Goal: Transaction & Acquisition: Purchase product/service

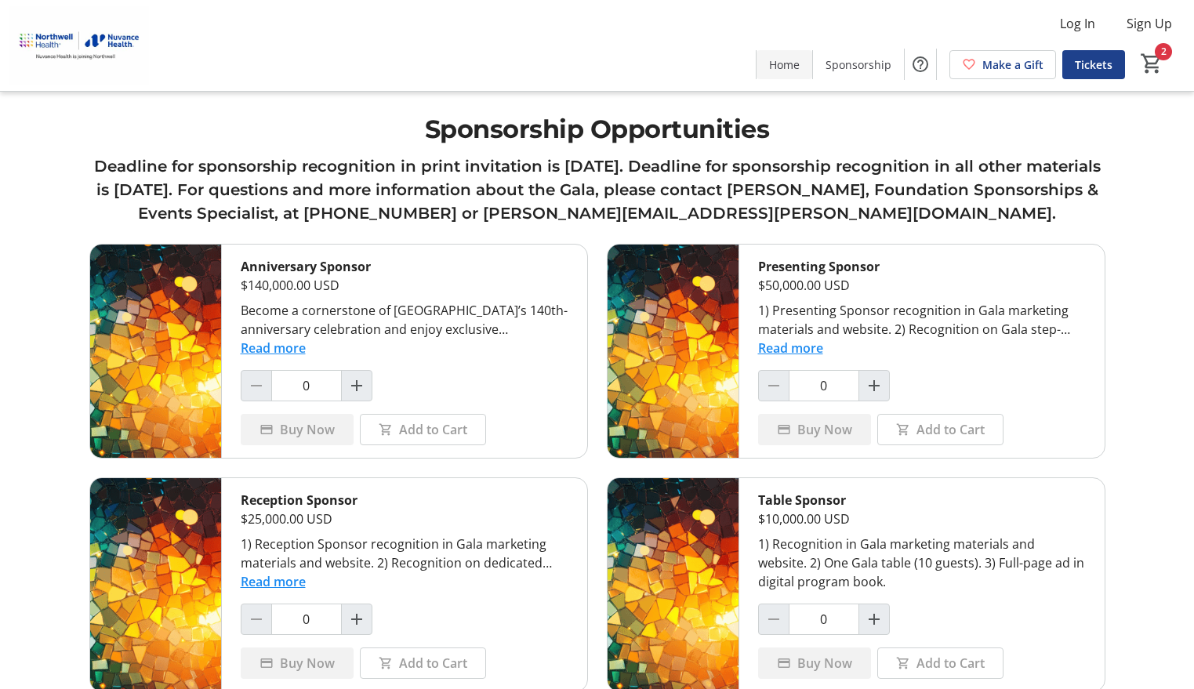
click at [804, 64] on span at bounding box center [785, 64] width 56 height 38
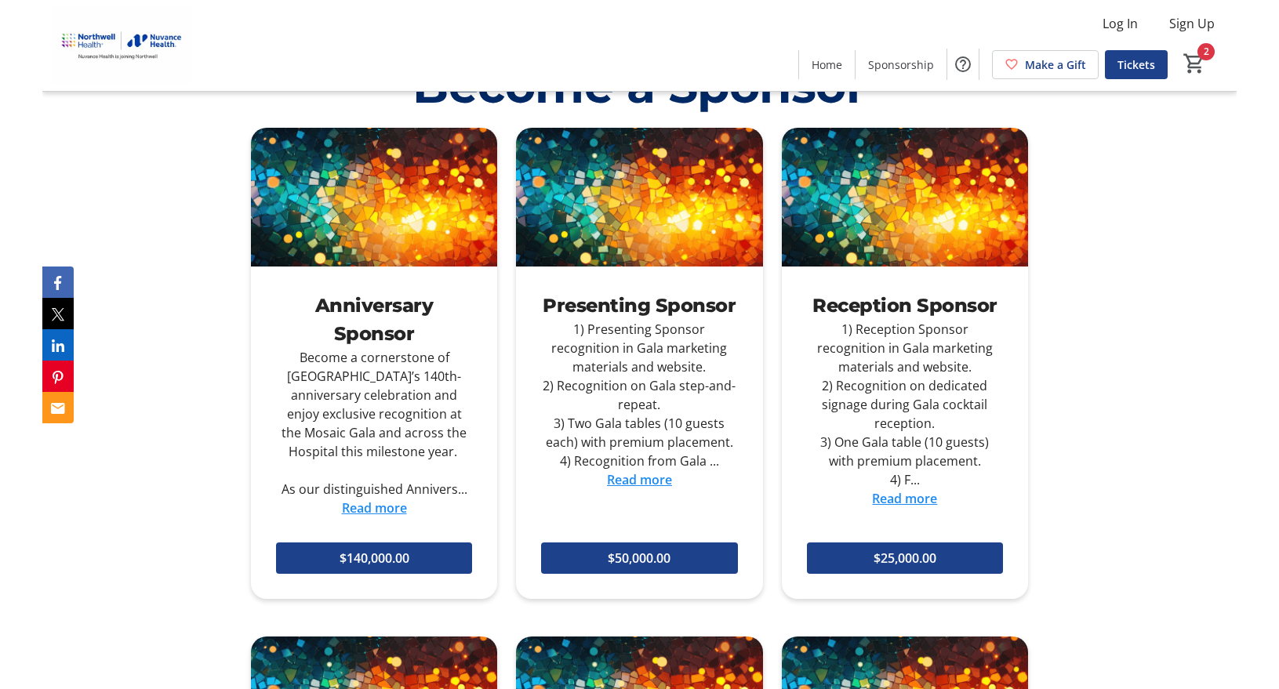
scroll to position [1045, 0]
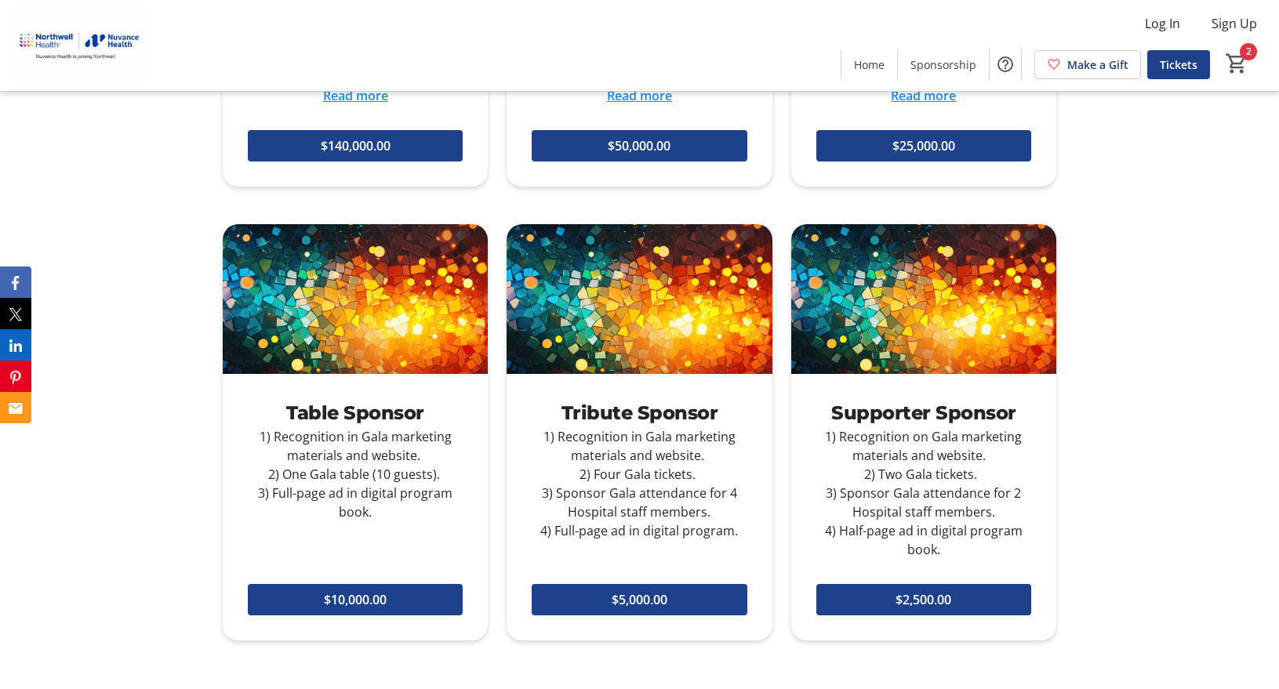
click at [1081, 239] on div "Become a Sponsor Anniversary Sponsor Become a cornerstone of [GEOGRAPHIC_DATA]’…" at bounding box center [639, 170] width 1279 height 1053
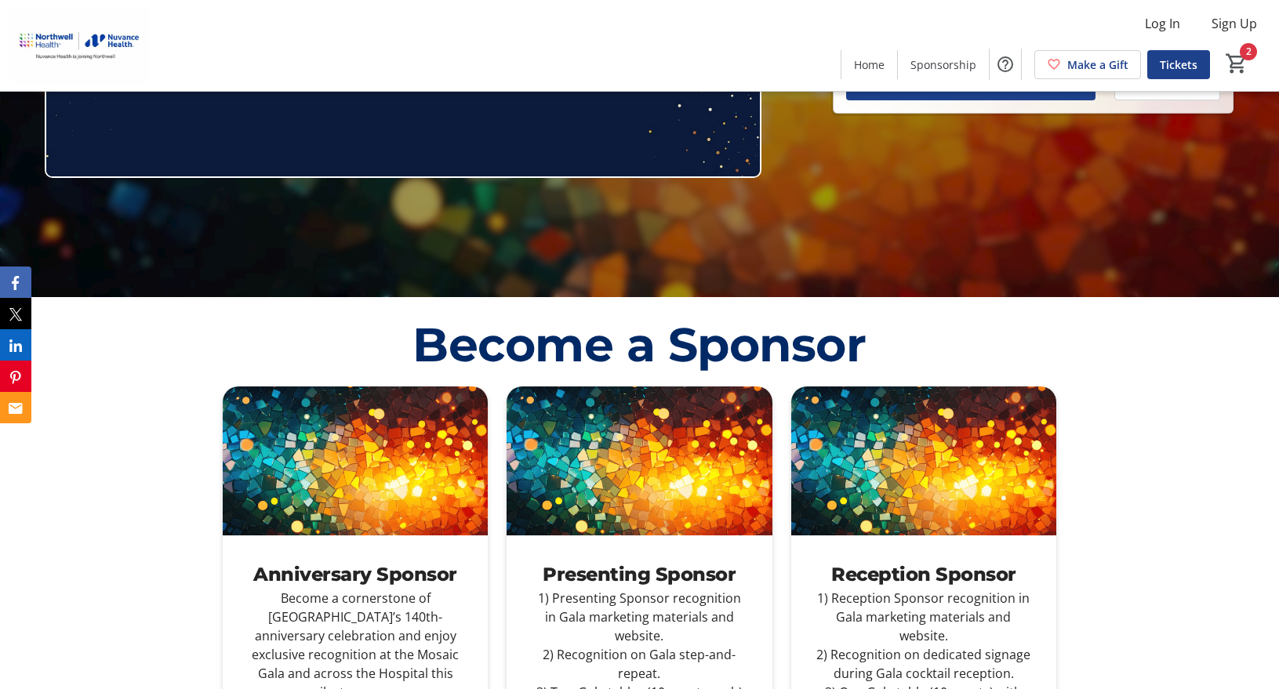
scroll to position [0, 0]
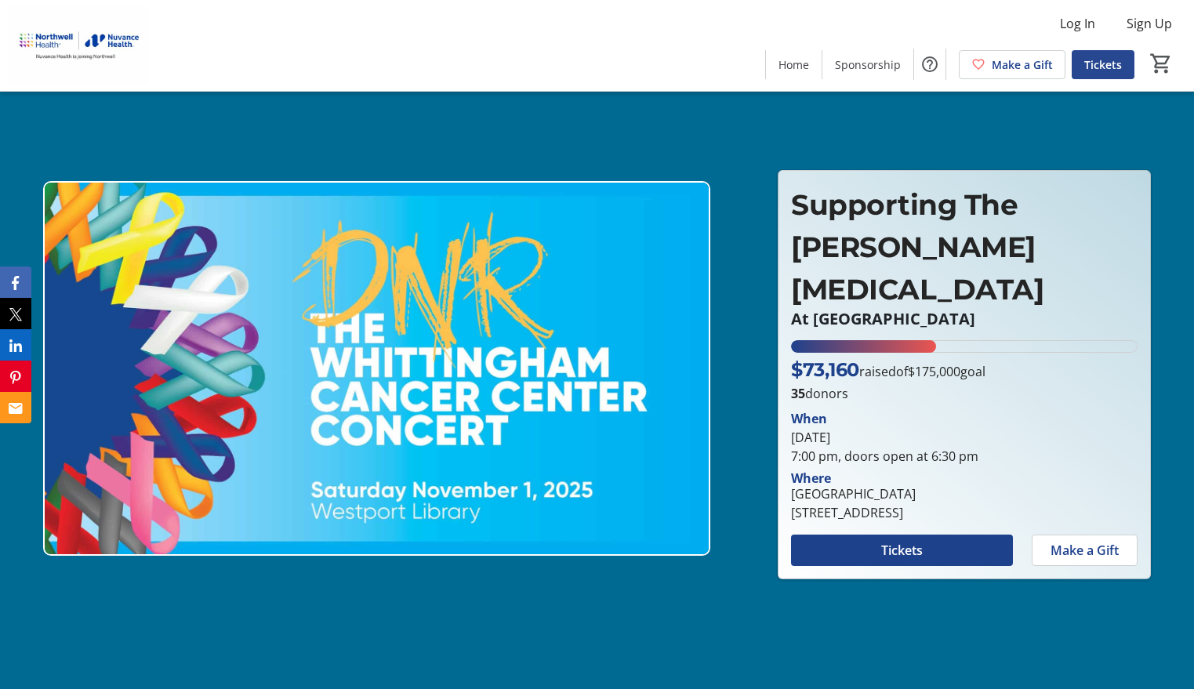
click at [1119, 70] on span "Tickets" at bounding box center [1103, 64] width 38 height 16
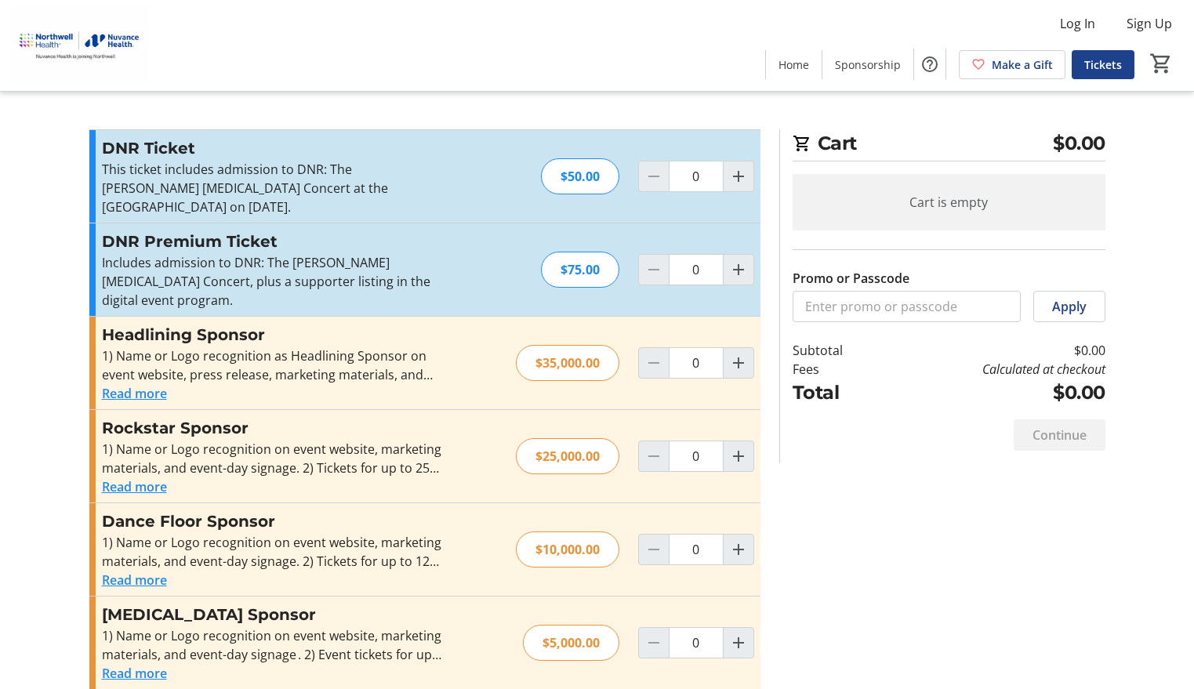
click at [154, 296] on p "Includes admission to DNR: The Whittingham Cancer Center Concert, plus a suppor…" at bounding box center [273, 281] width 343 height 56
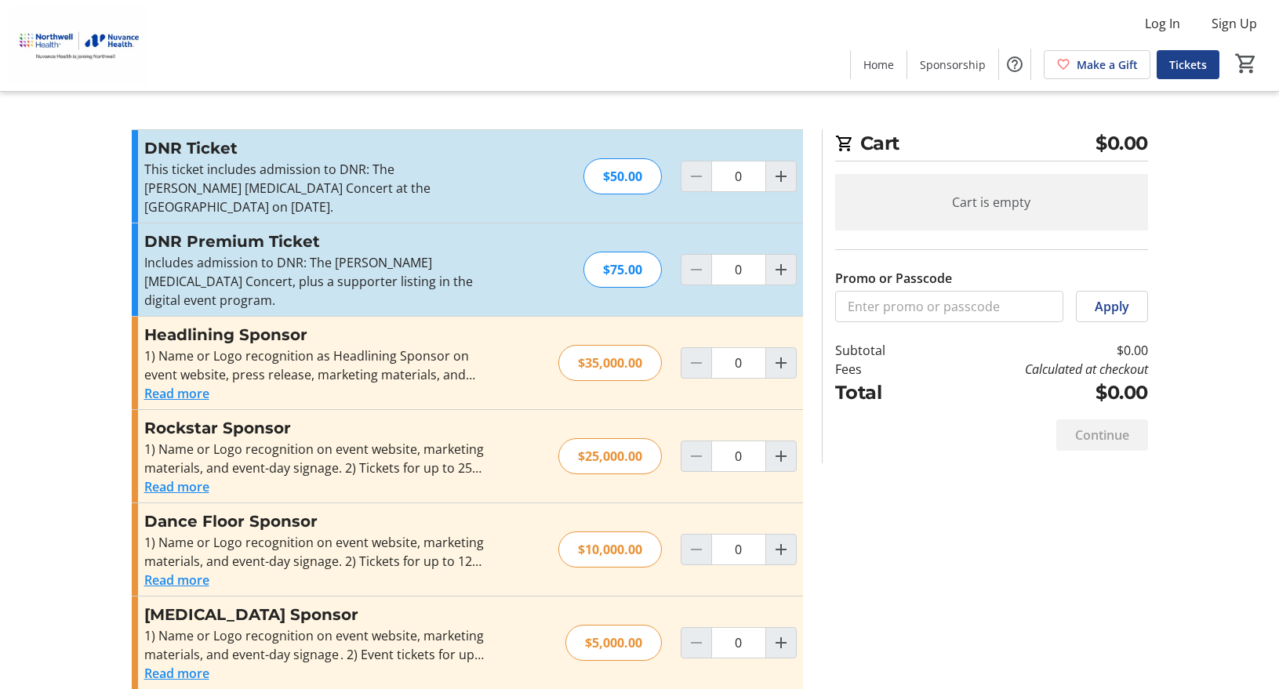
scroll to position [131, 0]
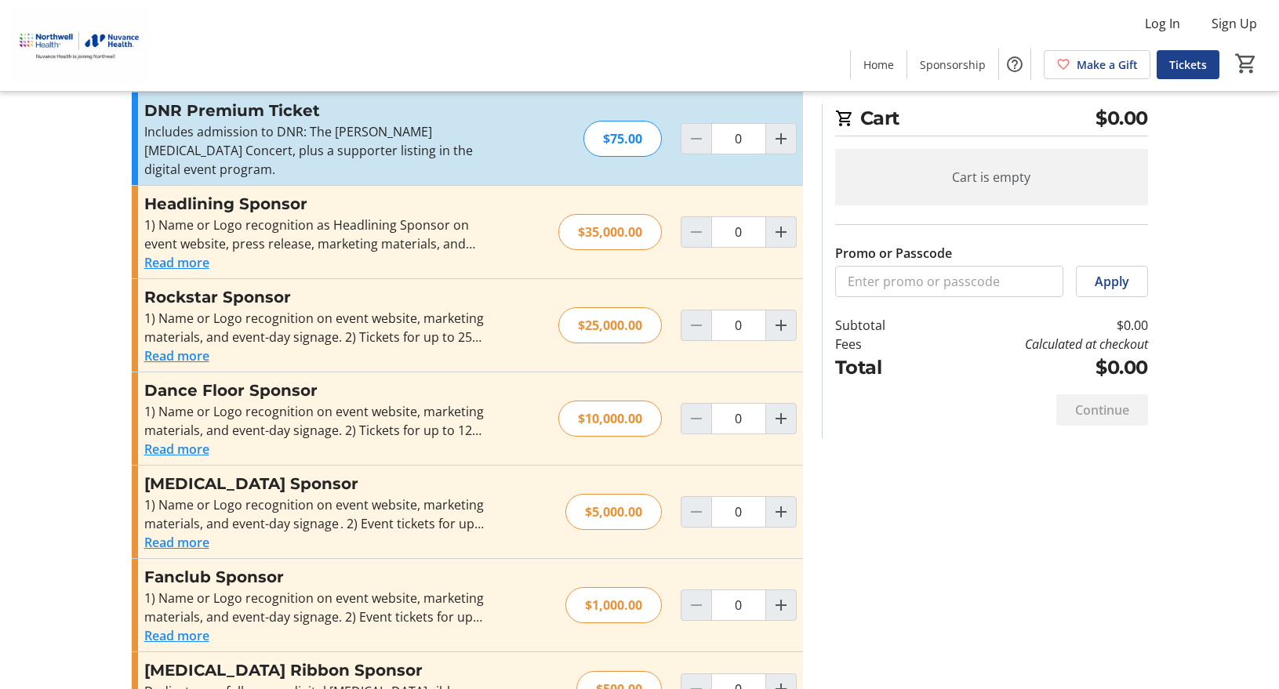
click at [301, 270] on div "Read more" at bounding box center [315, 262] width 343 height 19
click at [285, 326] on div "1) Name or Logo recognition on event website, marketing materials, and event-da…" at bounding box center [315, 328] width 343 height 38
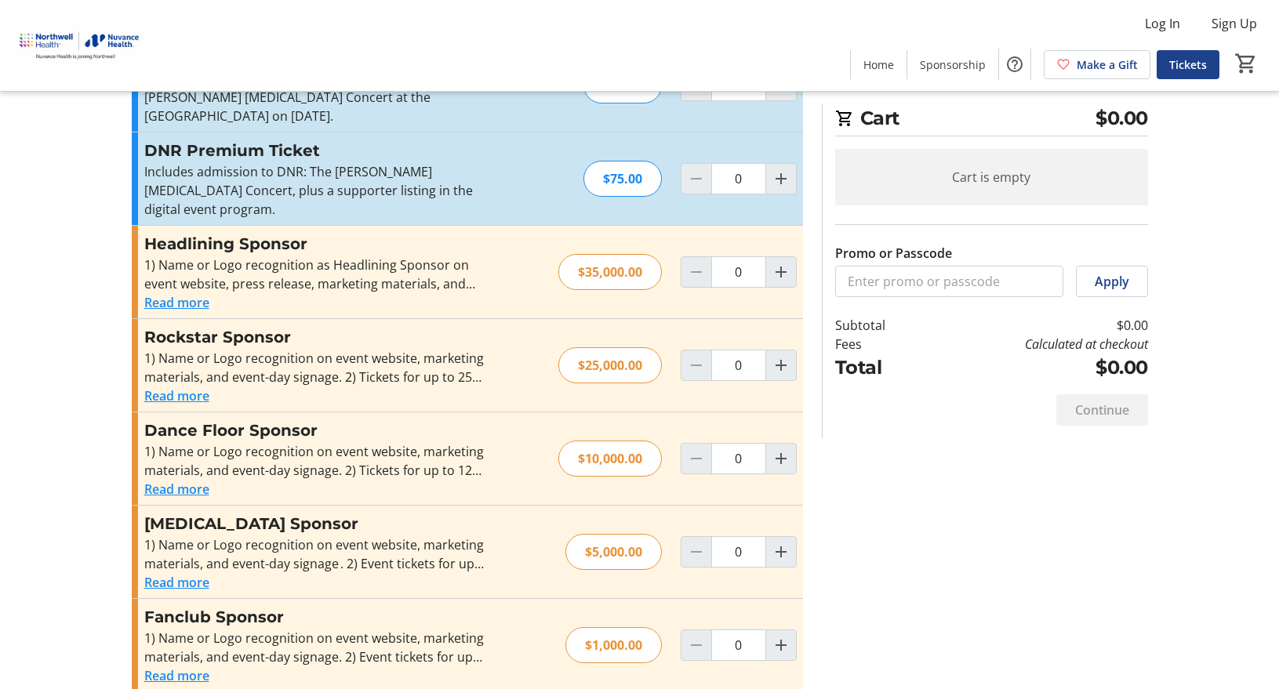
scroll to position [0, 0]
